Goal: Information Seeking & Learning: Understand process/instructions

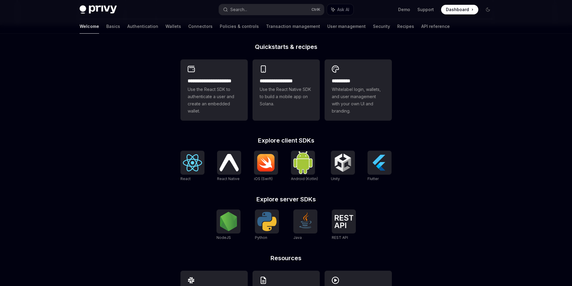
scroll to position [180, 0]
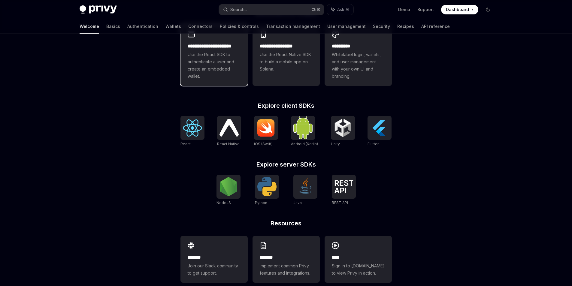
click at [201, 65] on span "Use the React SDK to authenticate a user and create an embedded wallet." at bounding box center [214, 65] width 53 height 29
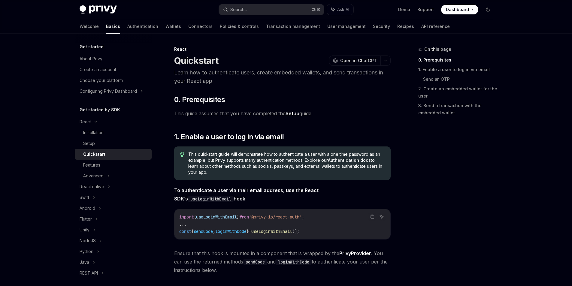
click at [297, 114] on link "Setup" at bounding box center [293, 114] width 14 height 6
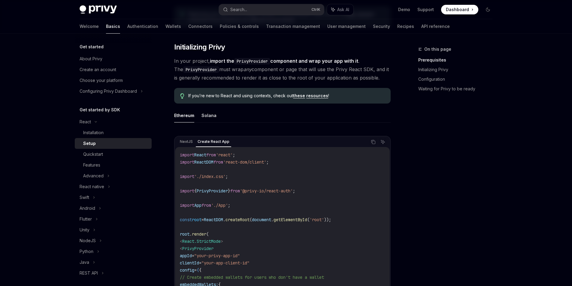
scroll to position [90, 0]
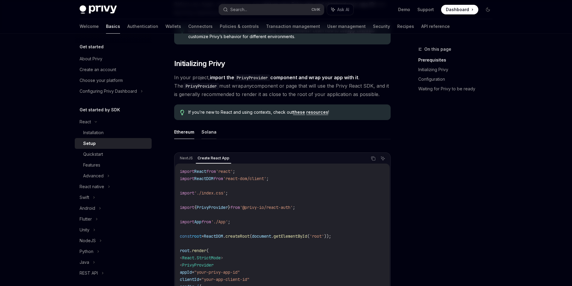
click at [208, 129] on button "Solana" at bounding box center [209, 132] width 15 height 14
click at [180, 136] on button "Ethereum" at bounding box center [184, 132] width 20 height 14
click at [207, 134] on button "Solana" at bounding box center [209, 132] width 15 height 14
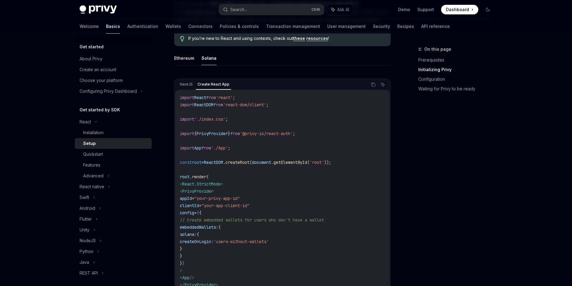
scroll to position [180, 0]
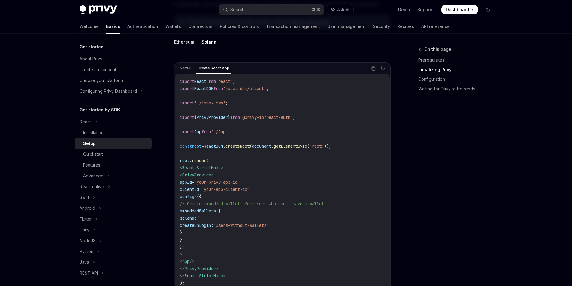
click at [183, 38] on button "Ethereum" at bounding box center [184, 42] width 20 height 14
click at [206, 44] on button "Solana" at bounding box center [209, 42] width 15 height 14
click at [184, 43] on button "Ethereum" at bounding box center [184, 42] width 20 height 14
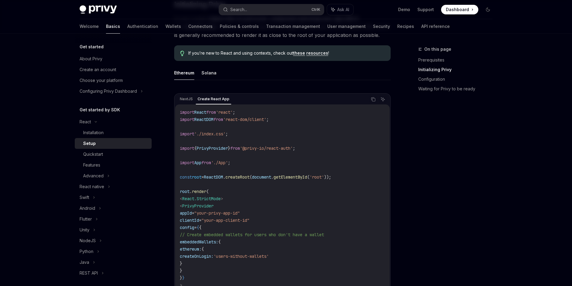
scroll to position [150, 0]
click at [109, 133] on div "Installation" at bounding box center [115, 132] width 65 height 7
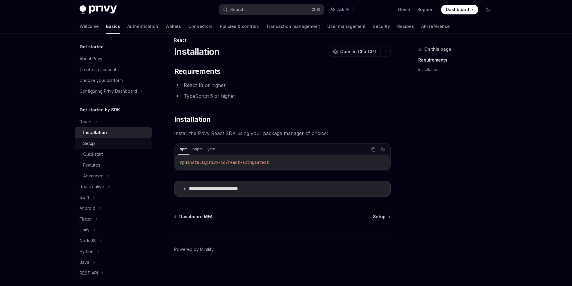
click at [116, 144] on div "Setup" at bounding box center [115, 143] width 65 height 7
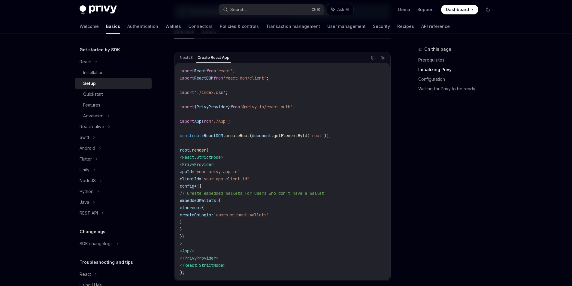
scroll to position [189, 0]
drag, startPoint x: 179, startPoint y: 110, endPoint x: 318, endPoint y: 116, distance: 139.5
click at [318, 116] on div "import React from 'react' ; import ReactDOM from 'react-dom/client' ; import '.…" at bounding box center [282, 173] width 215 height 217
copy code "import { PrivyProvider } from '@privy-io/react-auth' ;"
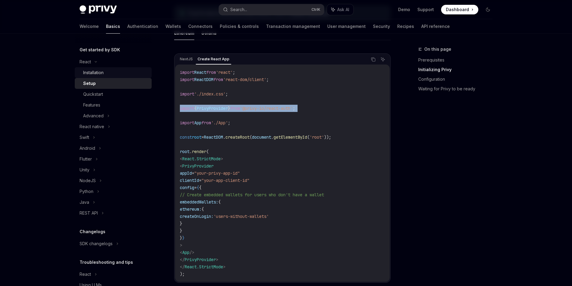
click at [97, 73] on div "Installation" at bounding box center [93, 72] width 20 height 7
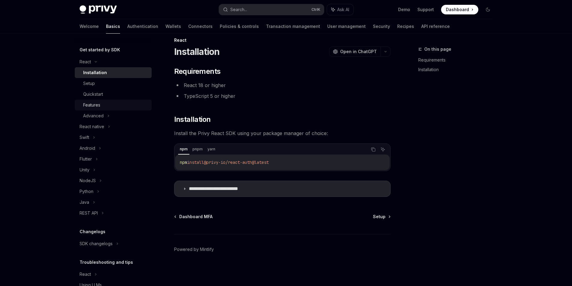
scroll to position [9, 0]
type textarea "*"
click at [373, 150] on icon "Copy the contents from the code block" at bounding box center [373, 149] width 5 height 5
click at [190, 184] on summary "**********" at bounding box center [283, 189] width 216 height 16
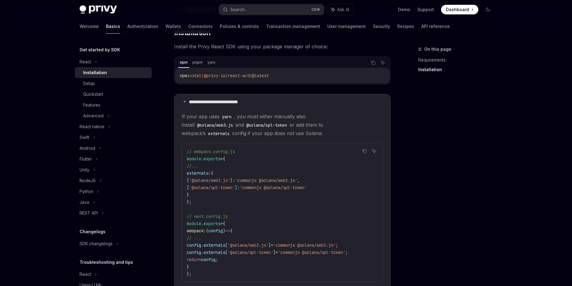
scroll to position [99, 0]
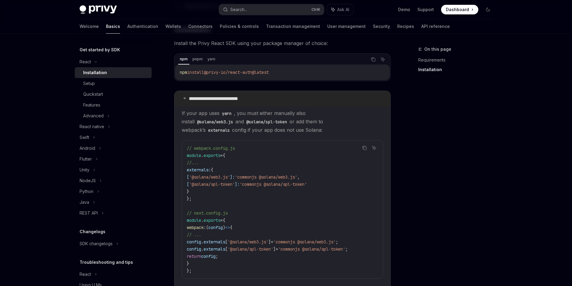
click at [224, 95] on summary "**********" at bounding box center [283, 99] width 216 height 16
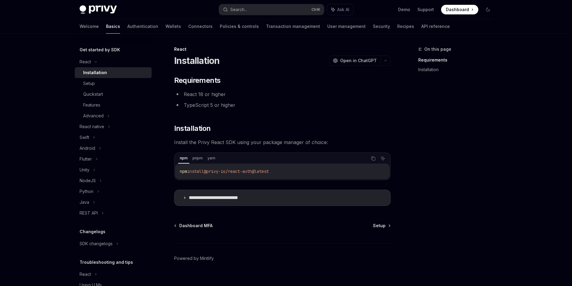
click at [274, 120] on div "**********" at bounding box center [282, 141] width 217 height 130
drag, startPoint x: 287, startPoint y: 231, endPoint x: 255, endPoint y: 176, distance: 63.0
click at [286, 231] on div "Dashboard MFA Setup Powered by Mintlify" at bounding box center [282, 259] width 217 height 72
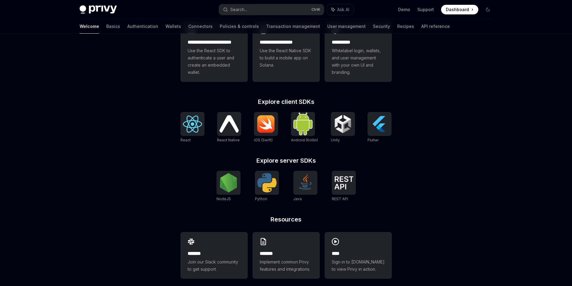
scroll to position [191, 0]
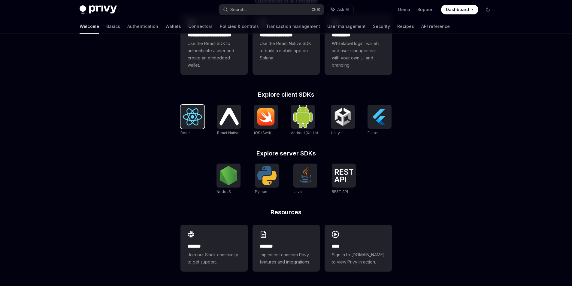
click at [186, 118] on img at bounding box center [192, 116] width 19 height 17
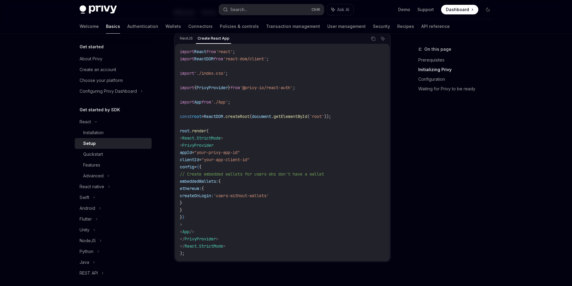
scroll to position [210, 0]
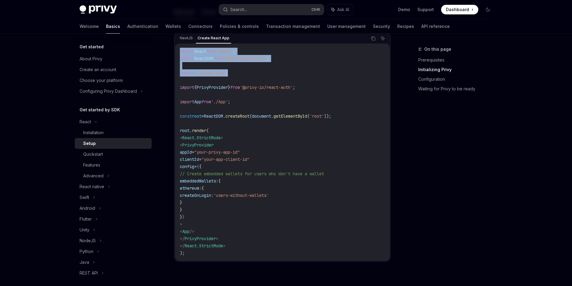
drag, startPoint x: 181, startPoint y: 51, endPoint x: 284, endPoint y: 70, distance: 105.4
click at [287, 73] on code "import React from 'react' ; import ReactDOM from 'react-dom/client' ; import '.…" at bounding box center [282, 152] width 205 height 209
click at [278, 48] on code "import React from 'react' ; import ReactDOM from 'react-dom/client' ; import '.…" at bounding box center [282, 152] width 205 height 209
drag, startPoint x: 277, startPoint y: 73, endPoint x: 269, endPoint y: 71, distance: 8.3
click at [277, 73] on code "import React from 'react' ; import ReactDOM from 'react-dom/client' ; import '.…" at bounding box center [282, 152] width 205 height 209
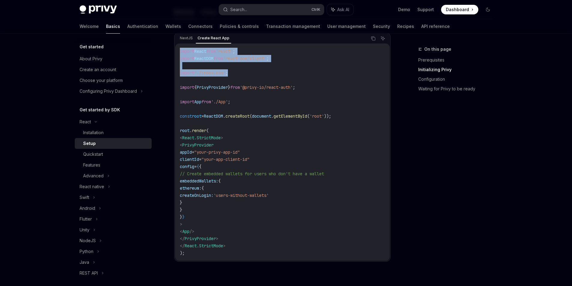
click at [226, 69] on code "import React from 'react' ; import ReactDOM from 'react-dom/client' ; import '.…" at bounding box center [282, 152] width 205 height 209
drag, startPoint x: 181, startPoint y: 52, endPoint x: 284, endPoint y: 59, distance: 102.7
click at [284, 59] on div "import React from 'react' ; import ReactDOM from 'react-dom/client' ; import '.…" at bounding box center [282, 152] width 215 height 217
copy code "import React from 'react' ; import ReactDOM from 'react-dom/client' ;"
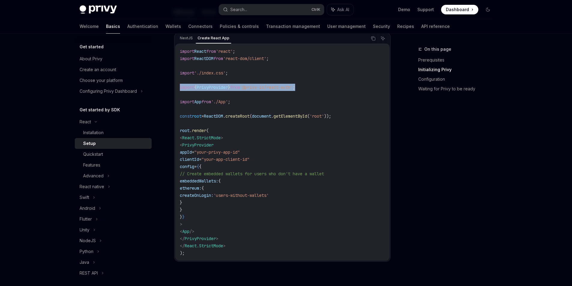
drag, startPoint x: 290, startPoint y: 90, endPoint x: 175, endPoint y: 87, distance: 115.4
click at [175, 87] on div "import React from 'react' ; import ReactDOM from 'react-dom/client' ; import '.…" at bounding box center [282, 152] width 215 height 217
copy span "import { PrivyProvider } from '@privy-io/react-auth' ;"
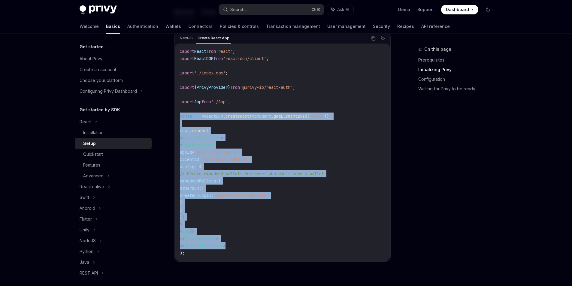
drag, startPoint x: 178, startPoint y: 115, endPoint x: 327, endPoint y: 243, distance: 197.0
click at [327, 243] on div "import React from 'react' ; import ReactDOM from 'react-dom/client' ; import '.…" at bounding box center [282, 152] width 215 height 217
copy code "const root = ReactDOM . createRoot ( document . getElementById ( 'root' )); roo…"
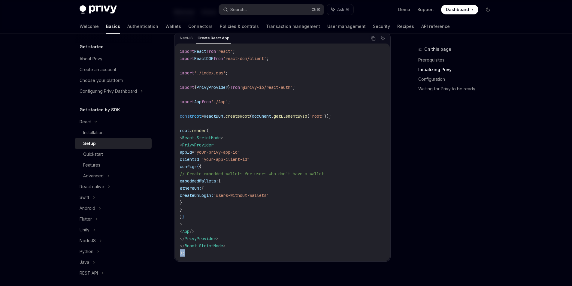
drag, startPoint x: 186, startPoint y: 255, endPoint x: 179, endPoint y: 255, distance: 6.6
click at [179, 255] on div "import React from 'react' ; import ReactDOM from 'react-dom/client' ; import '.…" at bounding box center [282, 152] width 215 height 217
copy span ");"
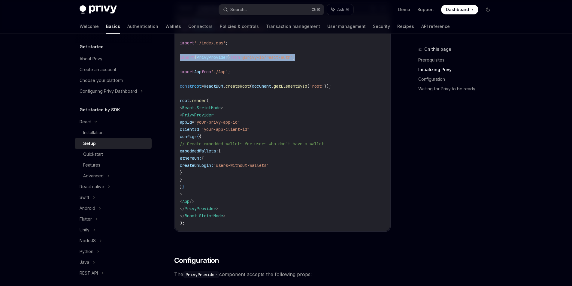
drag, startPoint x: 181, startPoint y: 56, endPoint x: 338, endPoint y: 54, distance: 157.4
click at [338, 54] on code "import React from 'react' ; import ReactDOM from 'react-dom/client' ; import '.…" at bounding box center [282, 122] width 205 height 209
copy span "import { PrivyProvider } from '@privy-io/react-auth' ;"
click at [241, 69] on code "import React from 'react' ; import ReactDOM from 'react-dom/client' ; import '.…" at bounding box center [282, 122] width 205 height 209
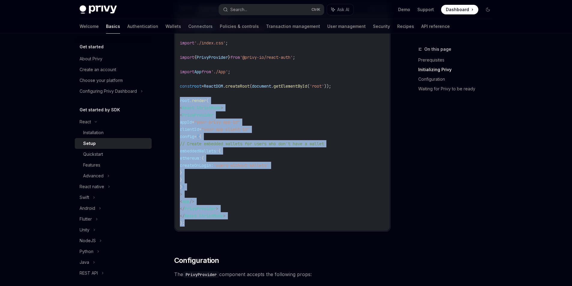
drag, startPoint x: 177, startPoint y: 99, endPoint x: 252, endPoint y: 222, distance: 143.8
click at [252, 222] on div "import React from 'react' ; import ReactDOM from 'react-dom/client' ; import '.…" at bounding box center [282, 122] width 215 height 217
copy code "root . render ( < React.StrictMode > < PrivyProvider appId = "your-privy-app-id…"
click at [321, 208] on code "import React from 'react' ; import ReactDOM from 'react-dom/client' ; import '.…" at bounding box center [282, 122] width 205 height 209
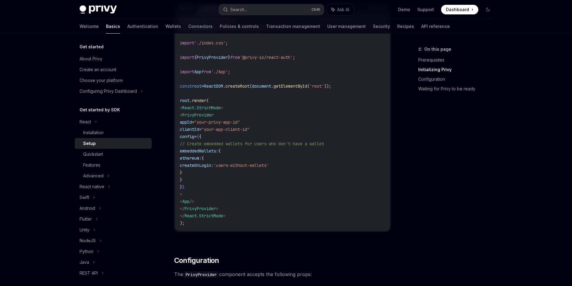
click at [455, 199] on div "On this page Prerequisites Initializing Privy Configuration Waiting for Privy t…" at bounding box center [451, 166] width 91 height 241
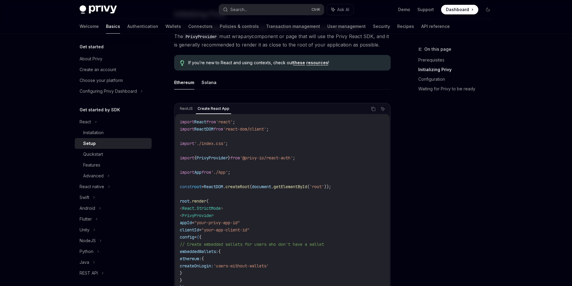
scroll to position [120, 0]
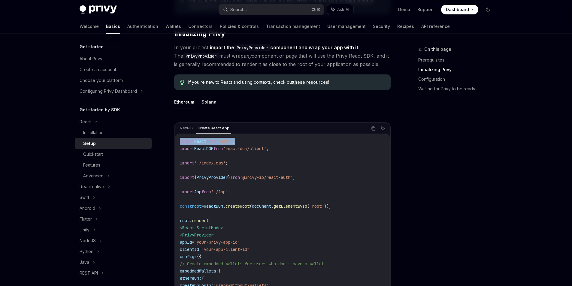
drag, startPoint x: 178, startPoint y: 141, endPoint x: 254, endPoint y: 142, distance: 76.0
click at [254, 142] on div "import React from 'react' ; import ReactDOM from 'react-dom/client' ; import '.…" at bounding box center [282, 242] width 215 height 217
copy span "import React from 'react' ;"
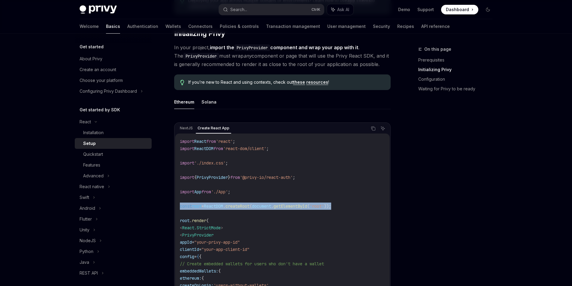
drag, startPoint x: 347, startPoint y: 206, endPoint x: 174, endPoint y: 205, distance: 172.4
click at [174, 205] on div "NextJS Create React App Copy Ask AI import React from 'react' ; import ReactDOM…" at bounding box center [282, 238] width 217 height 230
copy span "const root = ReactDOM . createRoot ( document . getElementById ( 'root' ));"
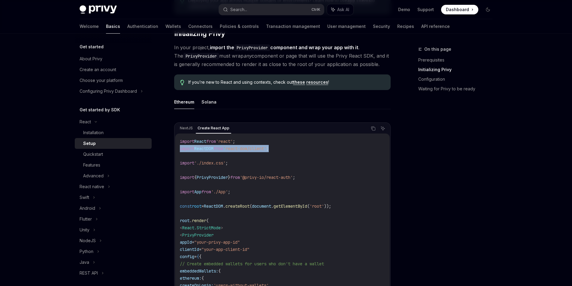
drag, startPoint x: 176, startPoint y: 149, endPoint x: 288, endPoint y: 148, distance: 112.4
click at [289, 148] on div "import React from 'react' ; import ReactDOM from 'react-dom/client' ; import '.…" at bounding box center [282, 242] width 215 height 217
copy span "import ReactDOM from 'react-dom/client' ;"
click at [187, 145] on code "import React from 'react' ; import ReactDOM from 'react-dom/client' ; import '.…" at bounding box center [282, 242] width 205 height 209
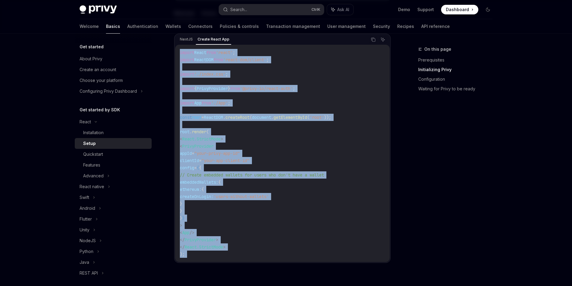
scroll to position [300, 0]
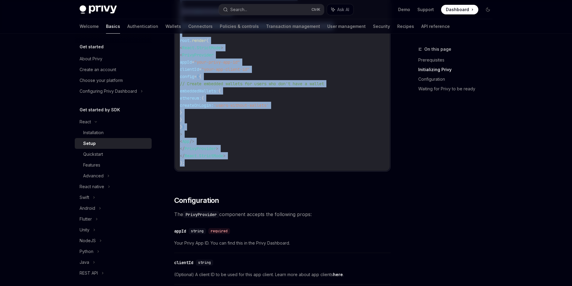
drag, startPoint x: 176, startPoint y: 141, endPoint x: 273, endPoint y: 170, distance: 101.0
click at [273, 170] on div "import React from 'react' ; import ReactDOM from 'react-dom/client' ; import '.…" at bounding box center [282, 61] width 215 height 217
copy code "import React from 'react' ; import ReactDOM from 'react-dom/client' ; import '.…"
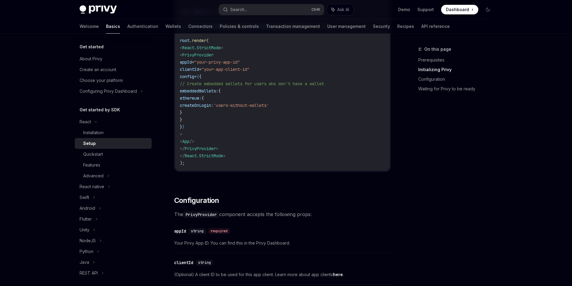
click at [445, 198] on div "On this page Prerequisites Initializing Privy Configuration Waiting for Privy t…" at bounding box center [451, 166] width 91 height 241
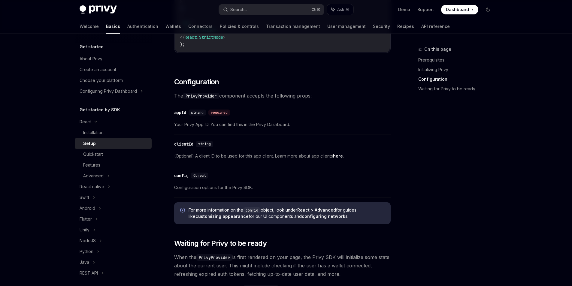
scroll to position [421, 0]
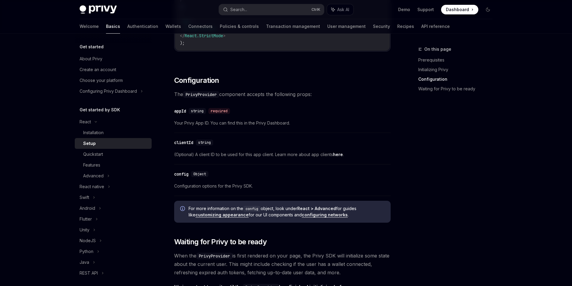
click at [470, 202] on div "On this page Prerequisites Initializing Privy Configuration Waiting for Privy t…" at bounding box center [451, 166] width 91 height 241
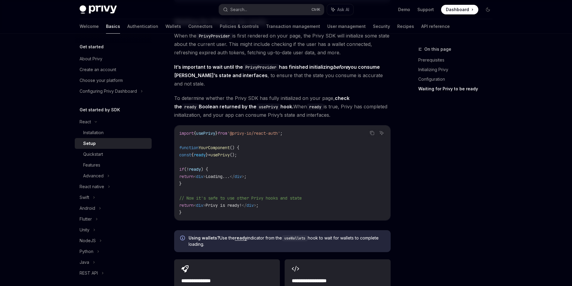
scroll to position [661, 0]
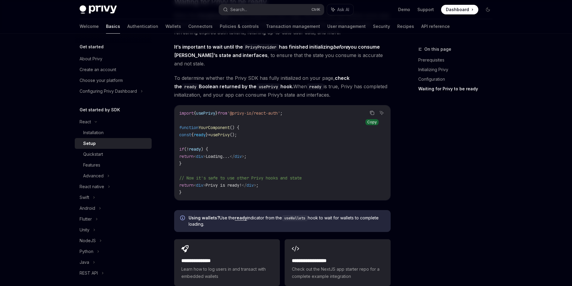
click at [370, 111] on icon "Copy the contents from the code block" at bounding box center [372, 113] width 5 height 5
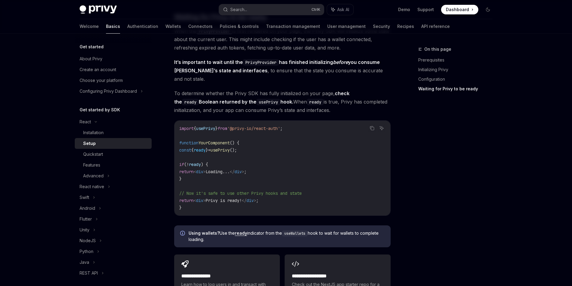
click at [372, 125] on code "import { usePrivy } from '@privy-io/react-auth' ; function YourComponent () { c…" at bounding box center [282, 168] width 206 height 87
click at [372, 124] on button "Copy the contents from the code block" at bounding box center [372, 128] width 8 height 8
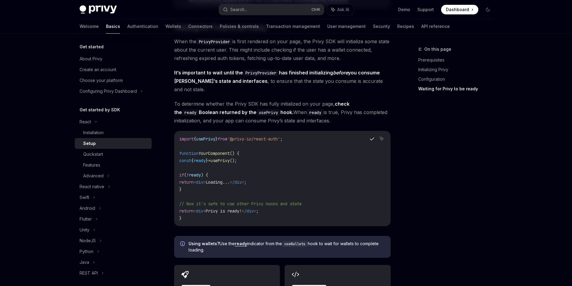
scroll to position [616, 0]
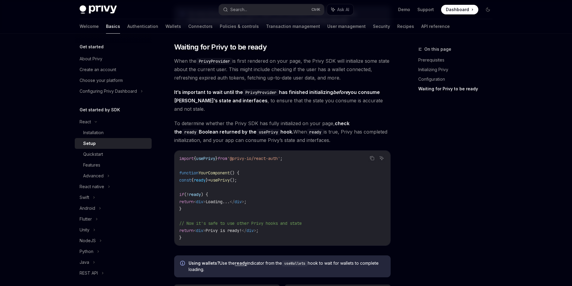
drag, startPoint x: 419, startPoint y: 192, endPoint x: 398, endPoint y: 204, distance: 24.4
click at [415, 193] on div "On this page Prerequisites Initializing Privy Configuration Waiting for Privy t…" at bounding box center [451, 166] width 91 height 241
click at [384, 156] on icon "Ask AI" at bounding box center [381, 158] width 5 height 5
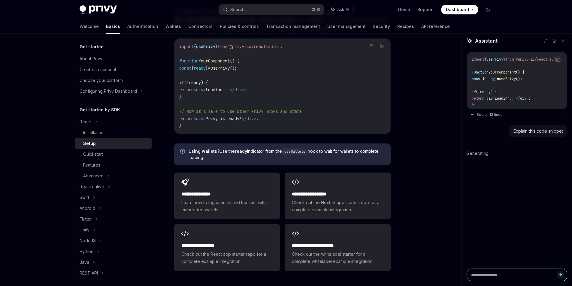
scroll to position [736, 0]
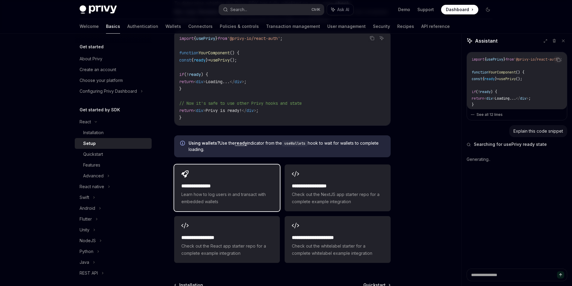
click at [227, 172] on div "**********" at bounding box center [227, 188] width 106 height 47
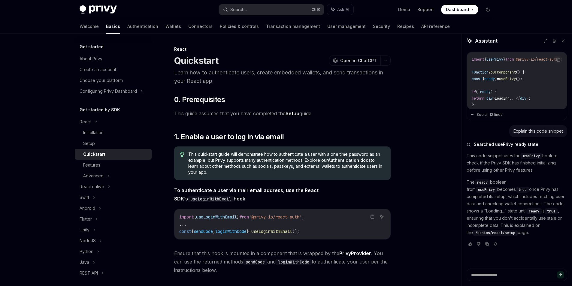
click at [290, 116] on link "Setup" at bounding box center [293, 114] width 14 height 6
click at [295, 114] on link "Setup" at bounding box center [293, 114] width 14 height 6
click at [114, 143] on div "Setup" at bounding box center [115, 143] width 65 height 7
click at [97, 141] on div "Setup" at bounding box center [115, 143] width 65 height 7
click at [100, 147] on div "Setup" at bounding box center [115, 143] width 65 height 7
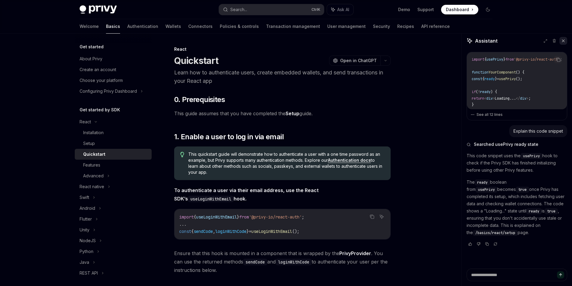
click at [566, 41] on button at bounding box center [564, 41] width 8 height 8
type textarea "*"
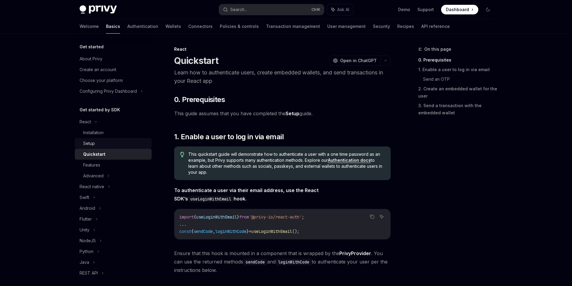
click at [97, 141] on div "Setup" at bounding box center [115, 143] width 65 height 7
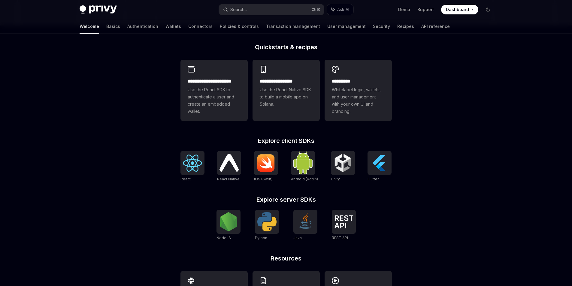
scroll to position [150, 0]
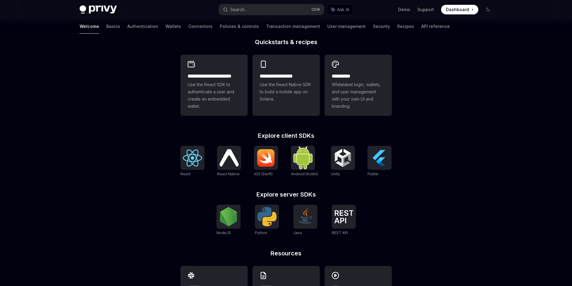
drag, startPoint x: 216, startPoint y: 179, endPoint x: 226, endPoint y: 193, distance: 16.6
click at [226, 193] on div "**********" at bounding box center [286, 183] width 231 height 288
drag, startPoint x: 242, startPoint y: 180, endPoint x: 229, endPoint y: 192, distance: 18.3
click at [229, 192] on div "**********" at bounding box center [286, 183] width 231 height 288
click at [229, 192] on h2 "Explore server SDKs" at bounding box center [286, 195] width 211 height 6
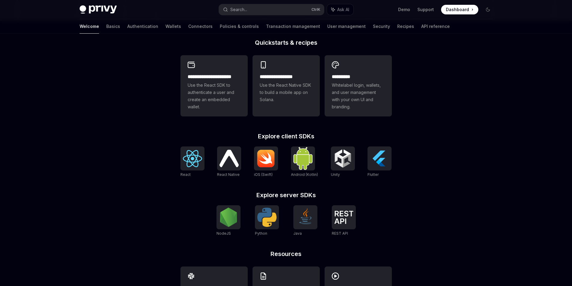
scroll to position [131, 0]
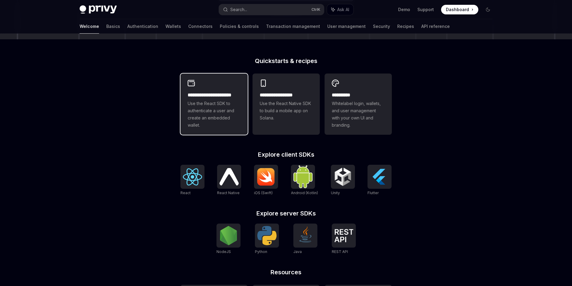
click at [194, 114] on span "Use the React SDK to authenticate a user and create an embedded wallet." at bounding box center [214, 114] width 53 height 29
type textarea "*"
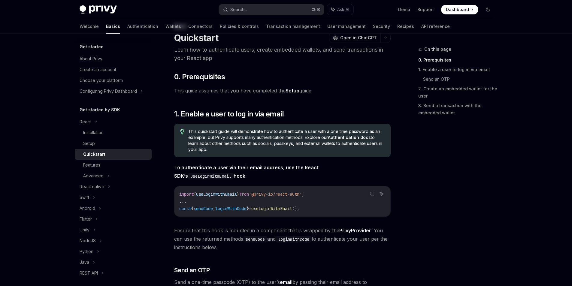
scroll to position [240, 0]
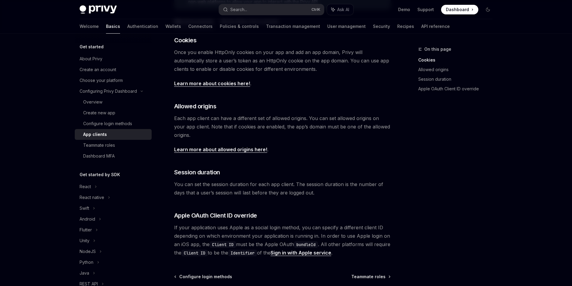
scroll to position [150, 0]
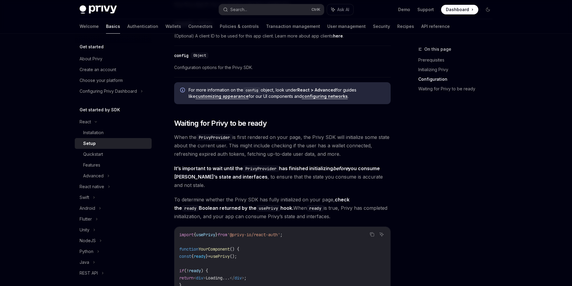
scroll to position [541, 0]
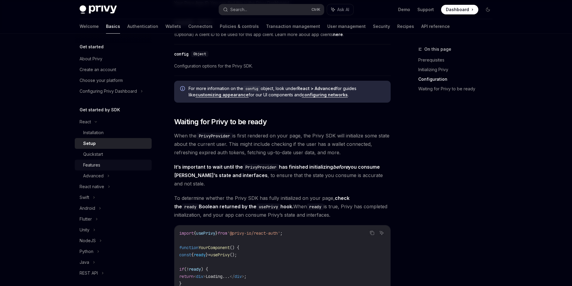
click at [110, 162] on div "Features" at bounding box center [115, 165] width 65 height 7
click at [86, 164] on div "Features" at bounding box center [91, 165] width 17 height 7
click at [108, 159] on link "Quickstart" at bounding box center [113, 154] width 77 height 11
type textarea "*"
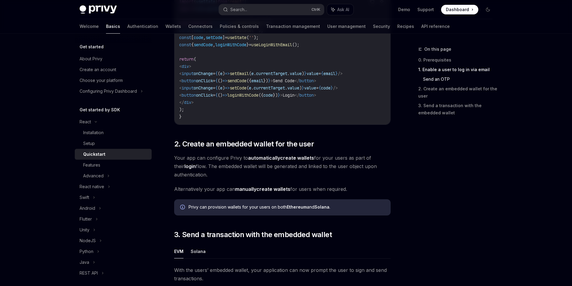
scroll to position [332, 0]
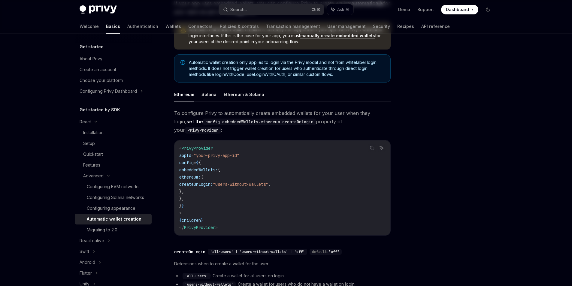
scroll to position [90, 0]
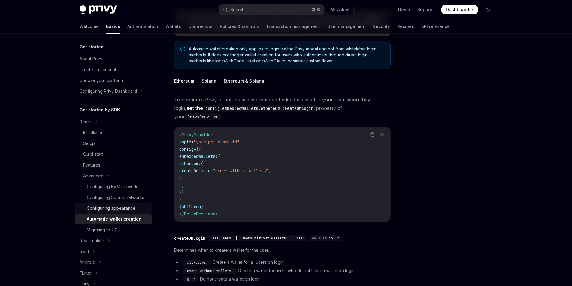
click at [118, 212] on div "Configuring appearance" at bounding box center [111, 208] width 49 height 7
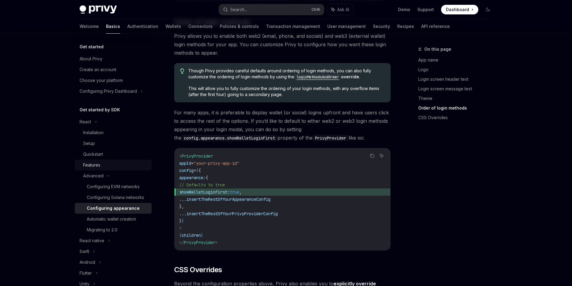
scroll to position [1175, 0]
click at [102, 165] on div "Features" at bounding box center [115, 165] width 65 height 7
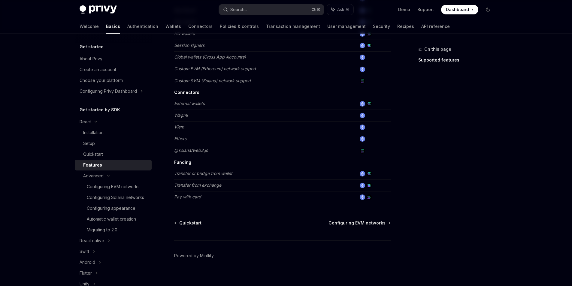
scroll to position [353, 0]
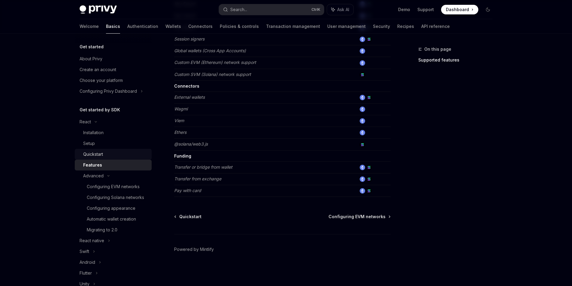
click at [95, 153] on div "Quickstart" at bounding box center [93, 154] width 20 height 7
type textarea "*"
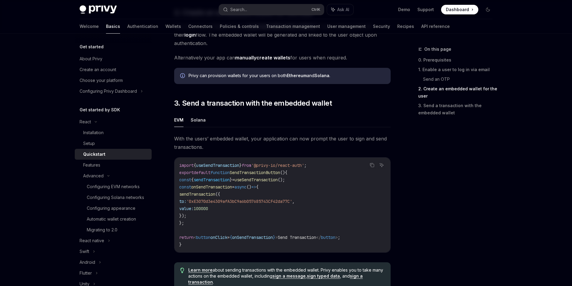
scroll to position [481, 0]
